Goal: Transaction & Acquisition: Purchase product/service

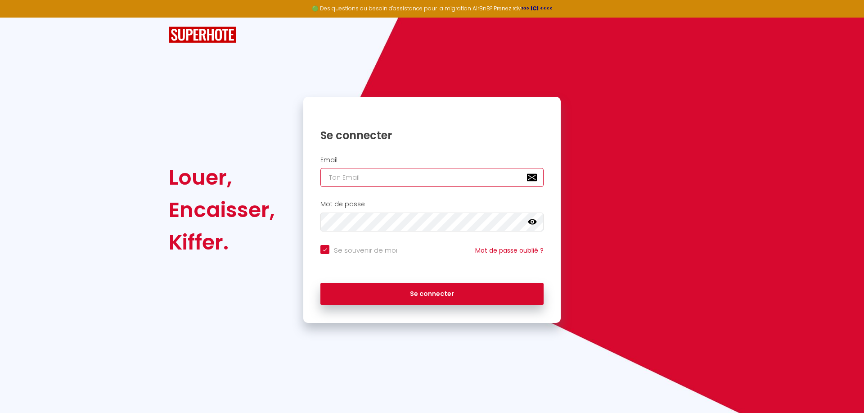
click at [366, 181] on input "email" at bounding box center [432, 177] width 223 height 19
type input "leconciergeremois@gmail.com"
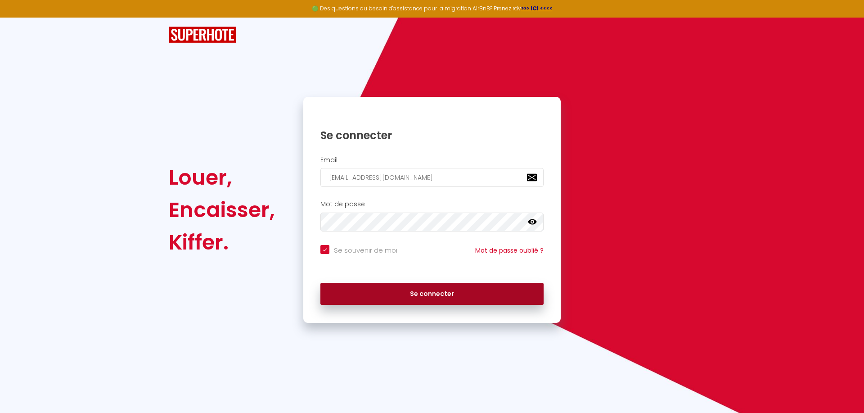
click at [406, 287] on button "Se connecter" at bounding box center [432, 294] width 223 height 23
checkbox input "true"
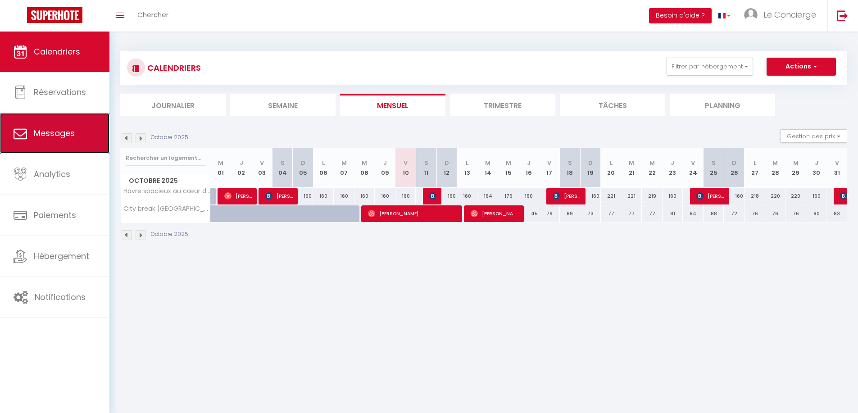
click at [52, 150] on link "Messages" at bounding box center [54, 133] width 109 height 41
select select "message"
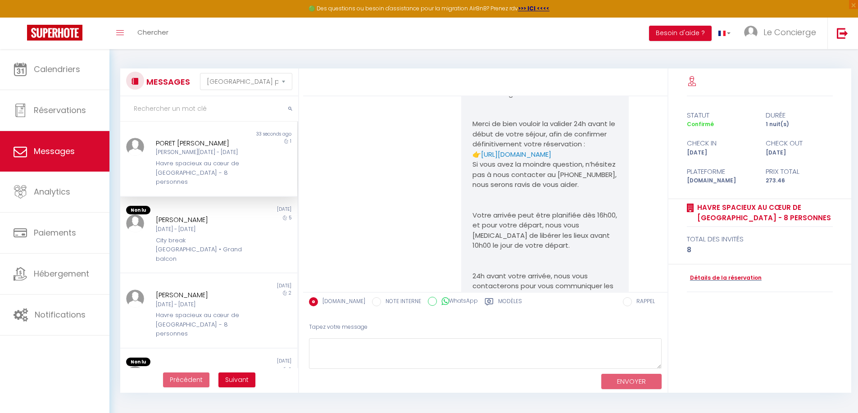
scroll to position [1583, 0]
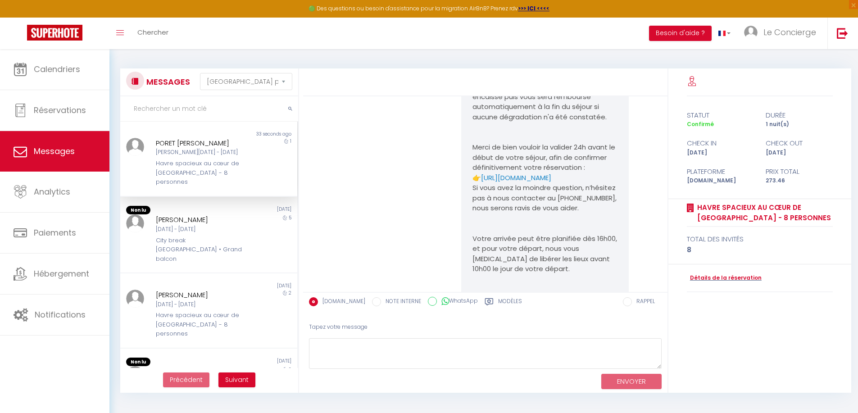
drag, startPoint x: 469, startPoint y: 182, endPoint x: 446, endPoint y: 217, distance: 41.6
click at [446, 217] on div "Bonjour PORET CABRAL, C'est un plaisir de vous accueillir. Nous sommes ravis de…" at bounding box center [485, 141] width 358 height 665
click at [504, 182] on link "https://superhote.com/applink/p/QSQ6EhC8" at bounding box center [516, 177] width 70 height 9
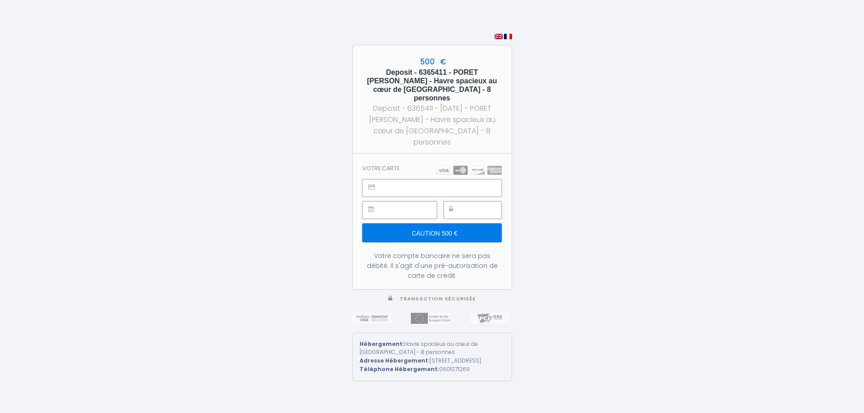
type input "Caution 500 €"
